Goal: Task Accomplishment & Management: Manage account settings

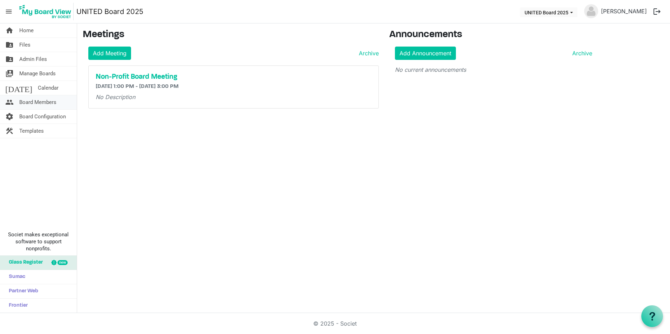
click at [55, 102] on span "Board Members" at bounding box center [37, 102] width 37 height 14
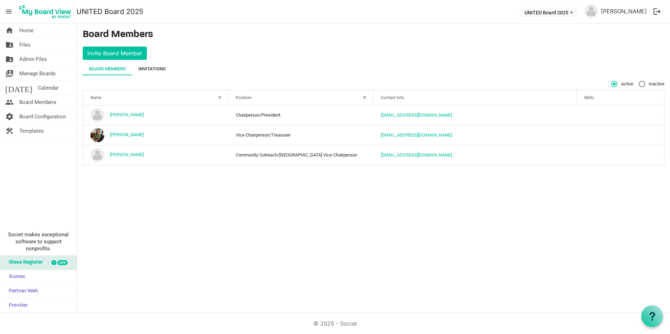
click at [150, 68] on div "Invitations" at bounding box center [151, 69] width 27 height 7
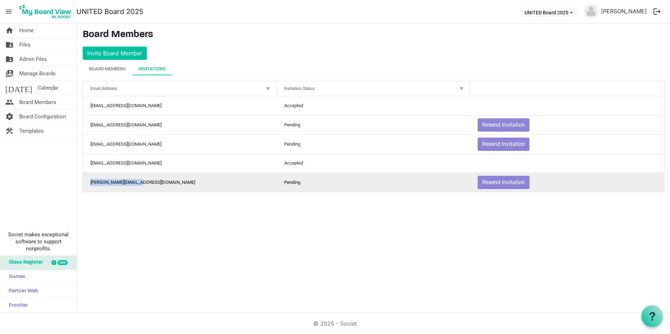
drag, startPoint x: 91, startPoint y: 182, endPoint x: 142, endPoint y: 185, distance: 50.2
click at [142, 185] on td "[PERSON_NAME][EMAIL_ADDRESS][DOMAIN_NAME]" at bounding box center [180, 182] width 194 height 19
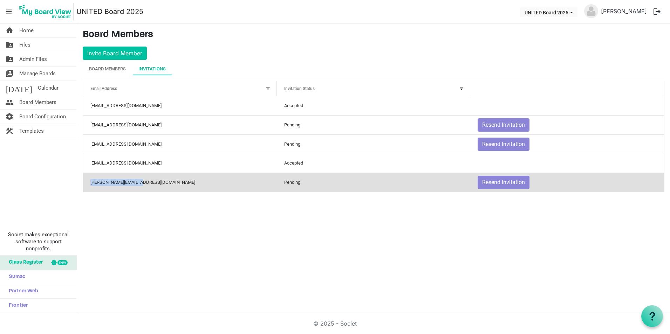
click at [142, 185] on td "[PERSON_NAME][EMAIL_ADDRESS][DOMAIN_NAME]" at bounding box center [180, 182] width 194 height 19
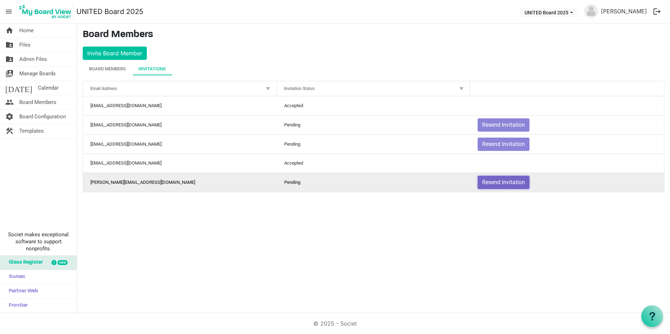
click at [508, 184] on button "Resend Invitation" at bounding box center [503, 182] width 52 height 13
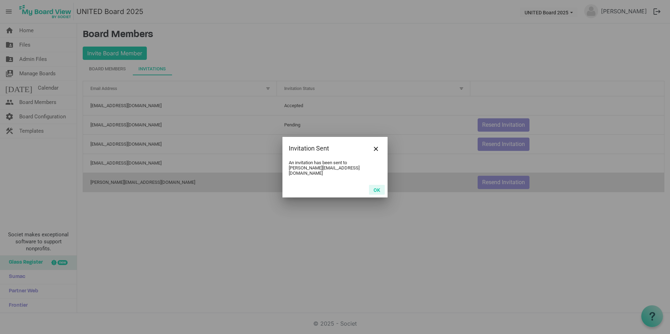
click at [380, 185] on button "OK" at bounding box center [377, 190] width 16 height 10
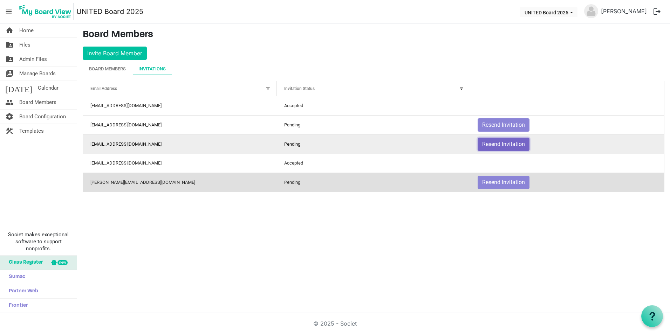
click at [503, 142] on button "Resend Invitation" at bounding box center [503, 144] width 52 height 13
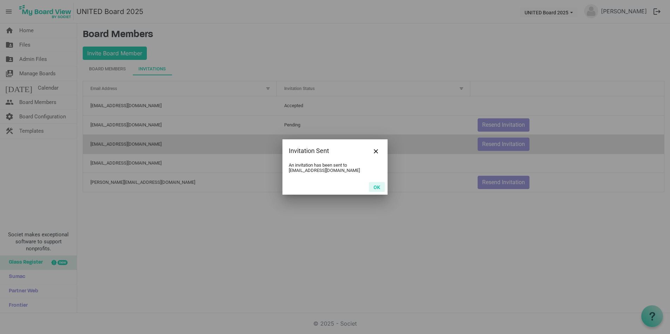
click at [380, 187] on button "OK" at bounding box center [377, 187] width 16 height 10
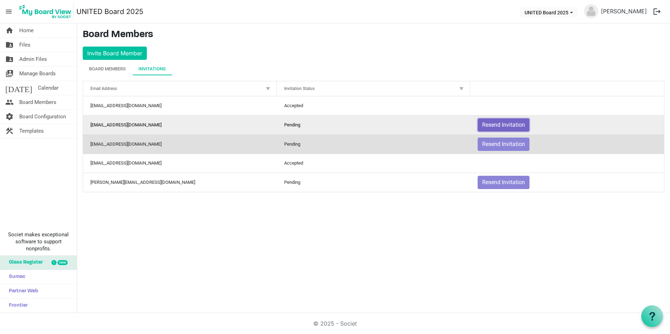
click at [496, 122] on button "Resend Invitation" at bounding box center [503, 124] width 52 height 13
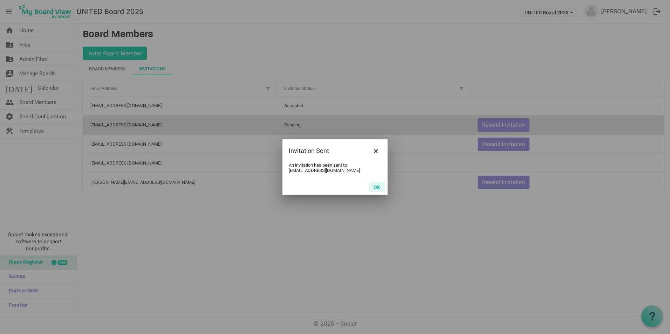
click at [374, 187] on button "OK" at bounding box center [377, 187] width 16 height 10
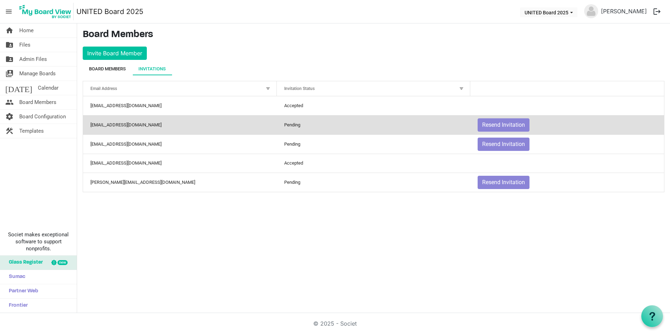
click at [126, 63] on div "Board Members" at bounding box center [107, 69] width 37 height 13
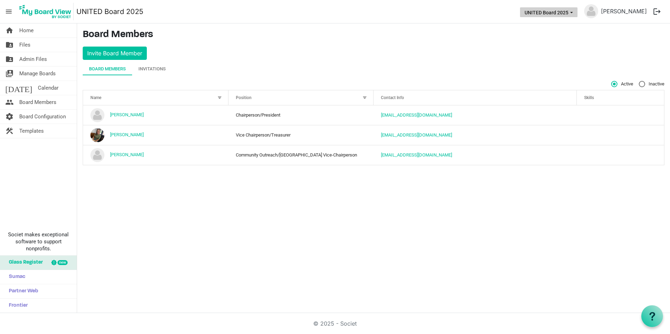
click at [557, 9] on button "UNITED Board 2025" at bounding box center [548, 12] width 57 height 10
click at [456, 14] on nav "menu UNITED Board 2025 UNITED Board 2025 Heidi Pappert logout" at bounding box center [335, 11] width 670 height 23
click at [37, 44] on link "folder_shared Files" at bounding box center [38, 45] width 77 height 14
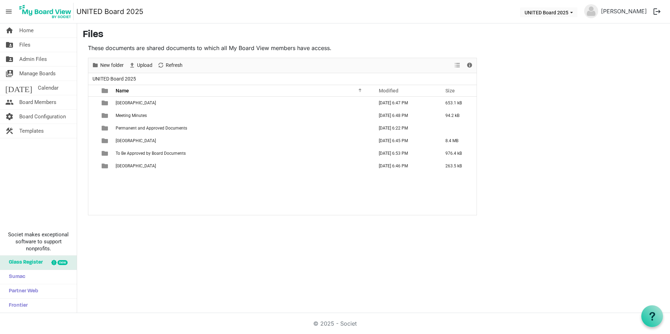
click at [558, 133] on main "Files These documents are shared documents to which all My Board View members h…" at bounding box center [373, 122] width 593 height 198
click at [9, 12] on span "menu" at bounding box center [8, 11] width 13 height 13
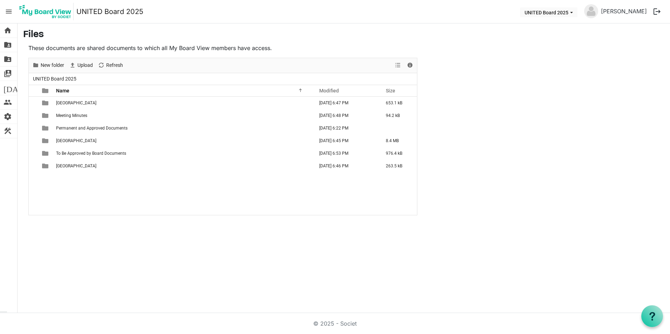
click at [9, 12] on span "menu" at bounding box center [8, 11] width 13 height 13
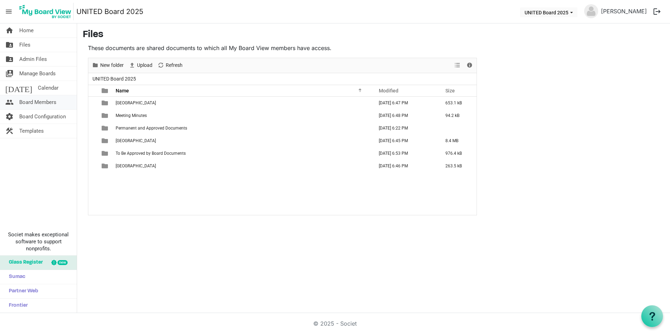
click at [52, 102] on span "Board Members" at bounding box center [37, 102] width 37 height 14
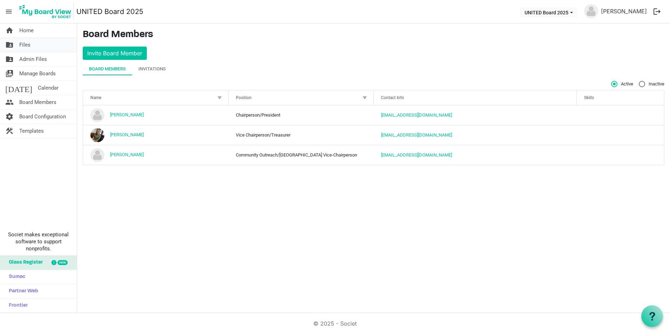
click at [32, 43] on link "folder_shared Files" at bounding box center [38, 45] width 77 height 14
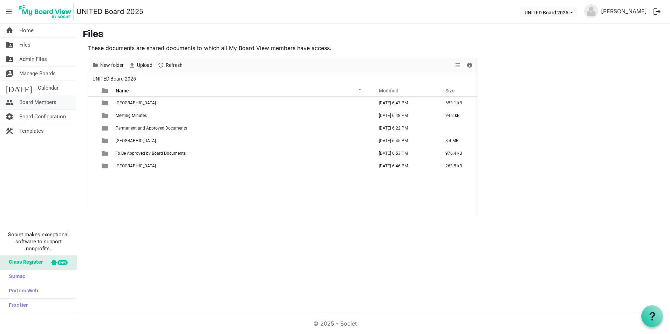
click at [26, 105] on span "Board Members" at bounding box center [37, 102] width 37 height 14
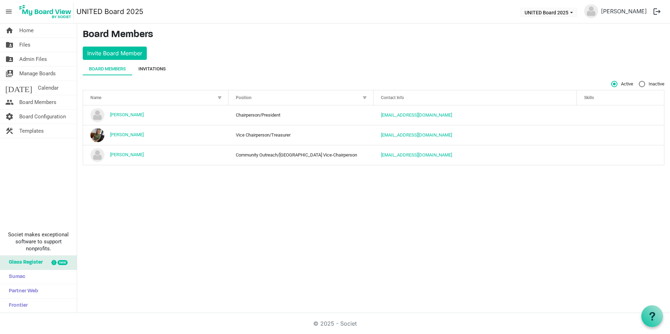
click at [158, 68] on div "Invitations" at bounding box center [151, 69] width 27 height 7
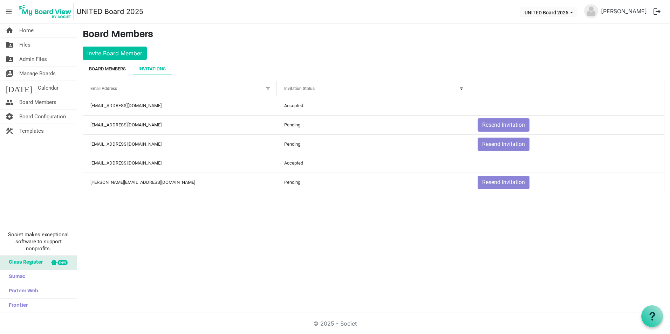
click at [119, 67] on div "Board Members" at bounding box center [107, 69] width 37 height 7
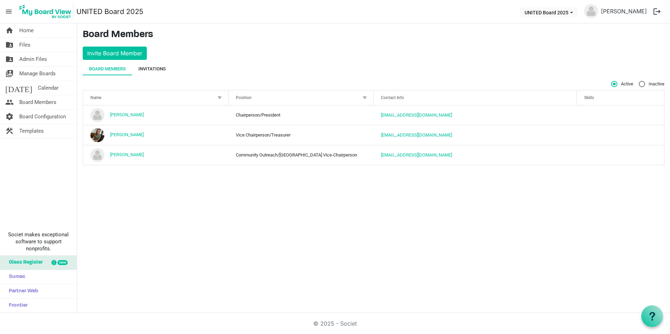
click at [146, 69] on div "Invitations" at bounding box center [151, 69] width 27 height 7
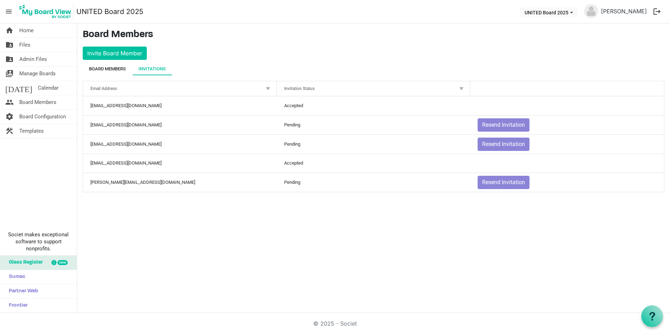
click at [106, 66] on div "Board Members" at bounding box center [107, 69] width 37 height 7
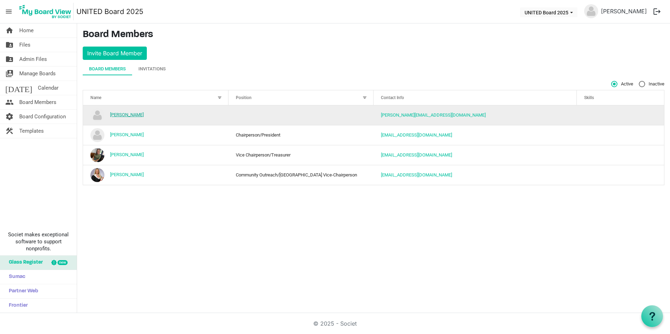
click at [128, 114] on link "[PERSON_NAME]" at bounding box center [127, 114] width 34 height 5
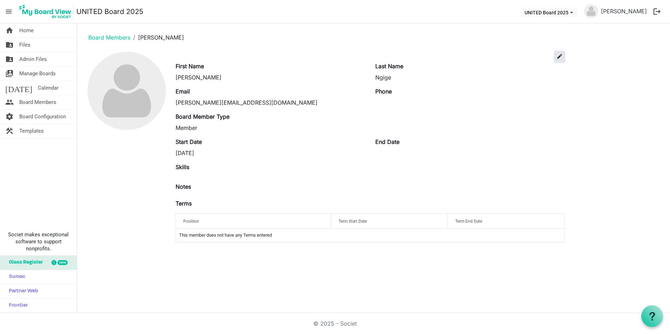
click at [563, 58] on button "edit" at bounding box center [559, 56] width 10 height 11
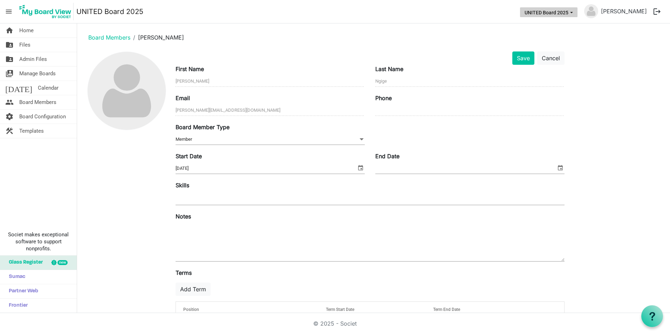
click at [572, 15] on button "UNITED Board 2025" at bounding box center [548, 12] width 57 height 10
click at [605, 46] on ol "Board Members [PERSON_NAME]" at bounding box center [373, 37] width 581 height 17
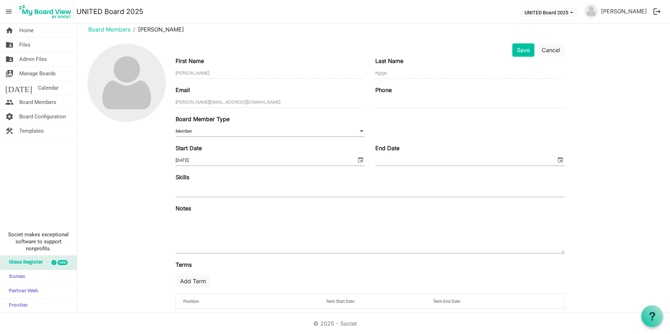
scroll to position [29, 0]
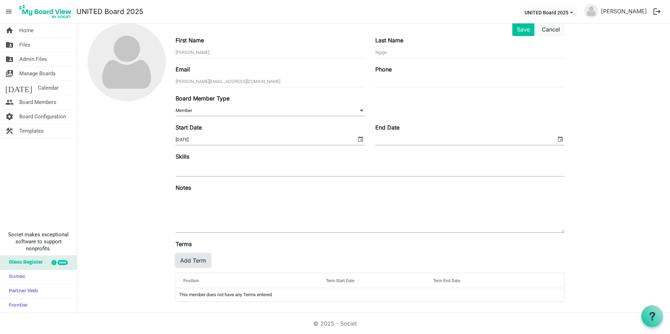
click at [199, 259] on button "Add Term" at bounding box center [192, 260] width 35 height 13
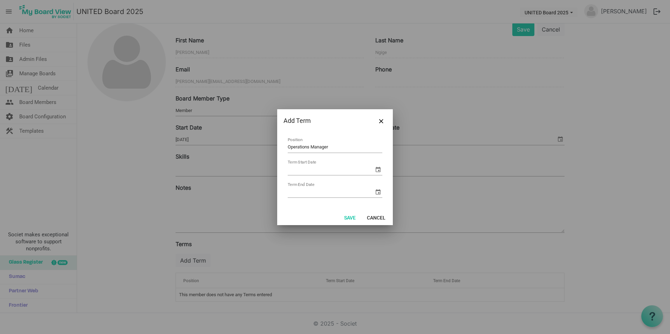
click at [307, 146] on input "Operations Manager" at bounding box center [335, 147] width 95 height 11
click at [311, 145] on input "Operations Manager" at bounding box center [335, 147] width 95 height 11
click at [310, 146] on input "Operations Manager" at bounding box center [335, 147] width 95 height 11
type input "Operation Manager"
click at [378, 170] on span "select" at bounding box center [378, 169] width 8 height 8
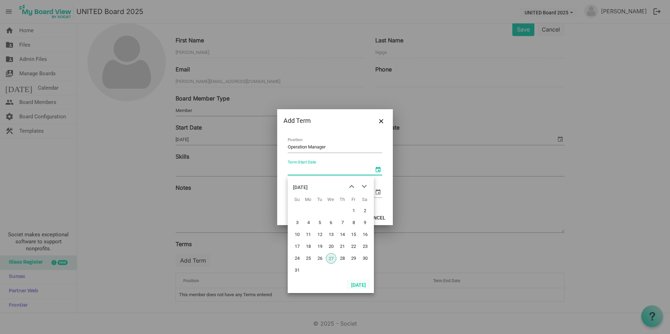
click at [360, 289] on button "[DATE]" at bounding box center [358, 285] width 24 height 10
type input "[DATE]"
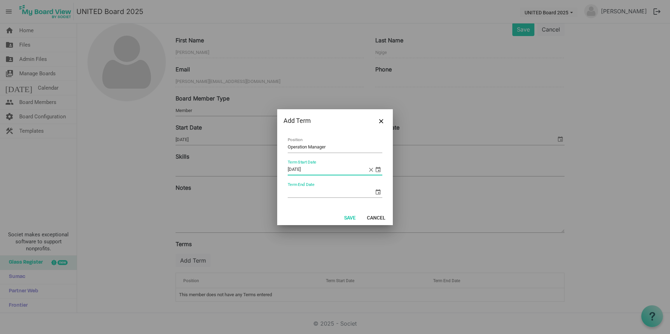
click at [378, 190] on span "select" at bounding box center [378, 192] width 8 height 8
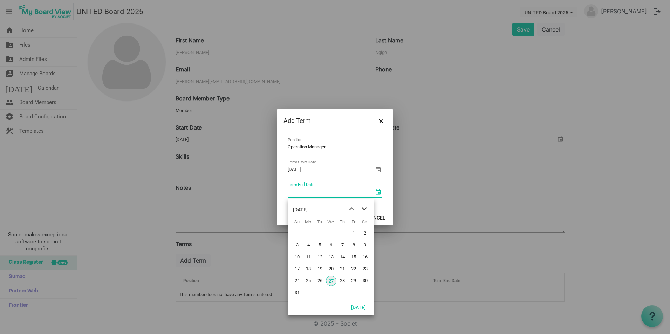
click at [365, 213] on span "next month" at bounding box center [364, 209] width 12 height 13
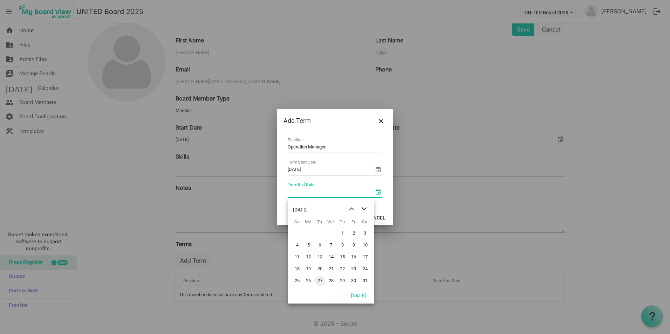
click at [365, 213] on span "next month" at bounding box center [364, 209] width 12 height 13
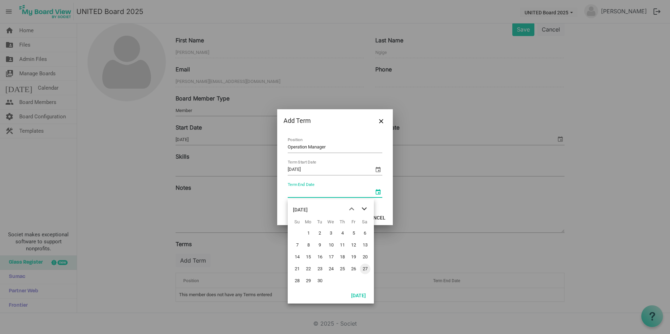
click at [365, 213] on span "next month" at bounding box center [364, 209] width 12 height 13
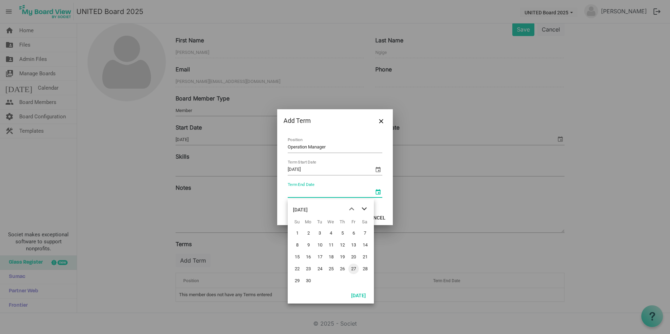
click at [365, 213] on span "next month" at bounding box center [364, 209] width 12 height 13
click at [344, 278] on span "31" at bounding box center [342, 281] width 11 height 11
type input "[DATE]"
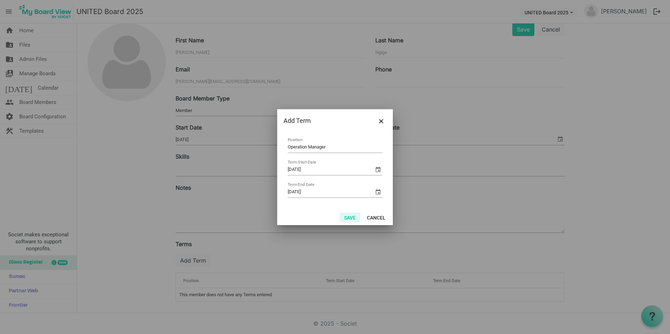
click at [352, 215] on button "Save" at bounding box center [349, 218] width 21 height 10
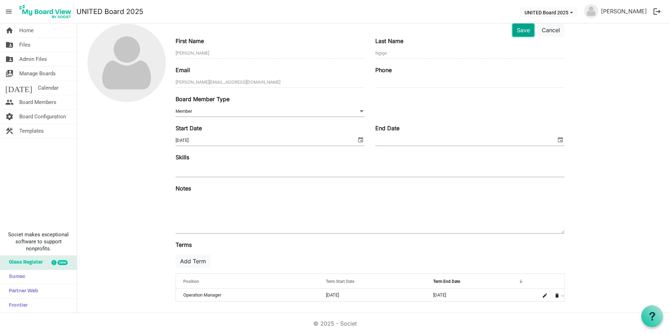
click at [519, 26] on button "Save" at bounding box center [523, 29] width 22 height 13
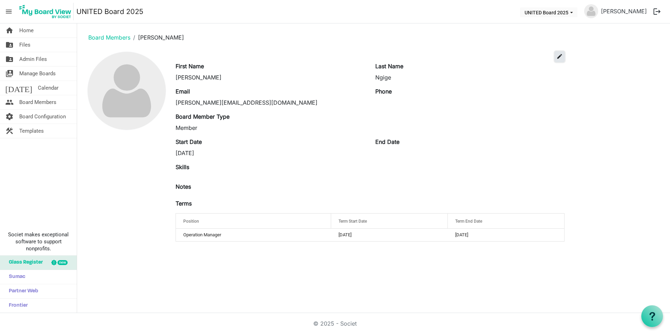
click at [558, 53] on button "edit" at bounding box center [559, 56] width 10 height 11
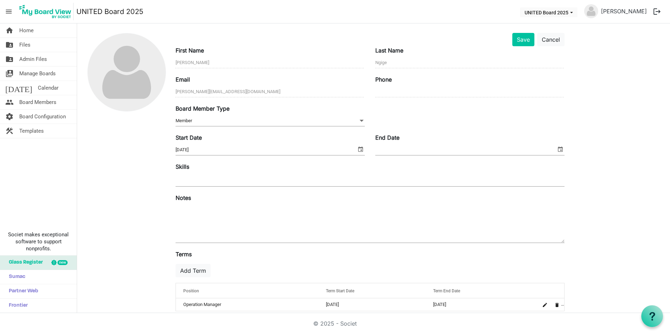
scroll to position [28, 0]
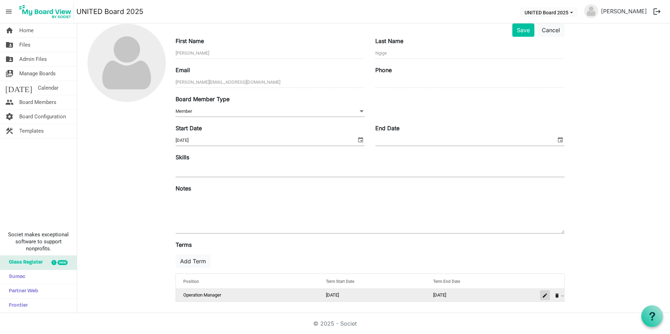
click at [545, 293] on button "is Command column column header" at bounding box center [545, 295] width 10 height 10
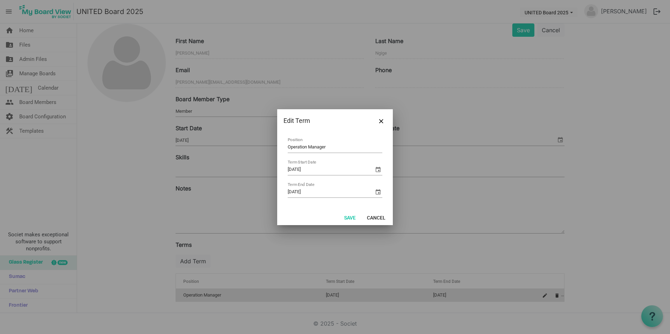
click at [305, 147] on input "Operation Manager" at bounding box center [335, 147] width 95 height 11
click at [308, 145] on input "Operation Manager" at bounding box center [335, 147] width 95 height 11
type input "Operations Manager"
click at [350, 215] on button "Save" at bounding box center [349, 218] width 21 height 10
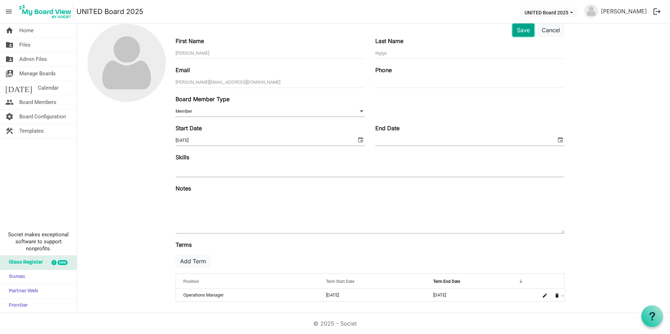
click at [522, 32] on button "Save" at bounding box center [523, 29] width 22 height 13
